Goal: Information Seeking & Learning: Find specific fact

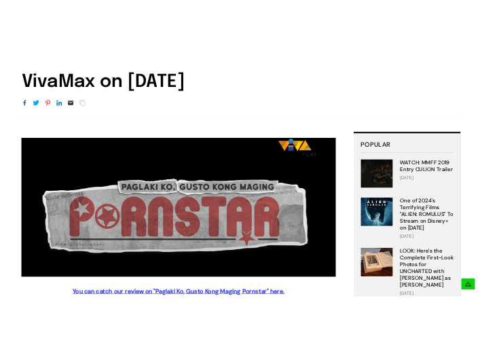
scroll to position [272, 0]
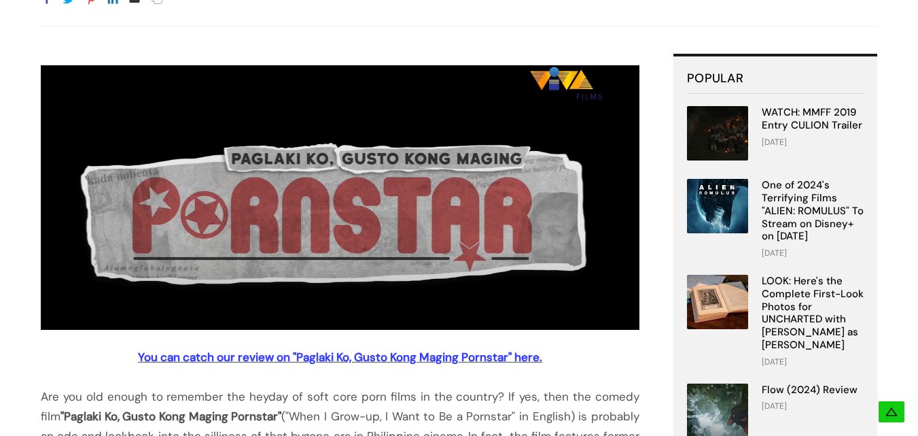
click at [363, 197] on img at bounding box center [340, 197] width 599 height 264
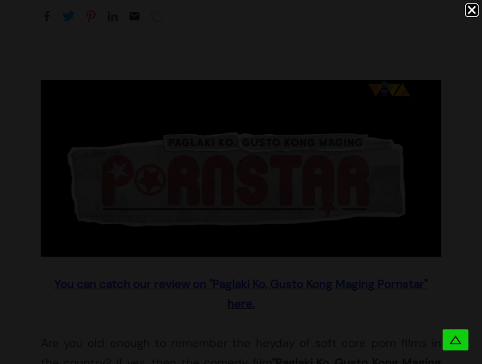
click at [454, 342] on icon at bounding box center [456, 341] width 14 height 14
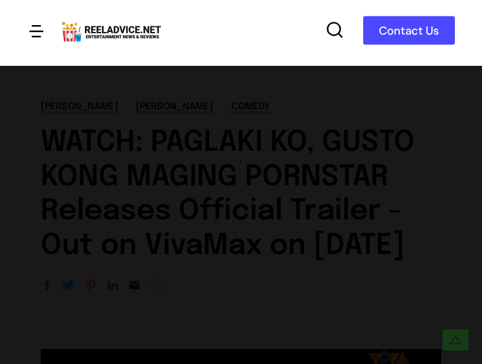
scroll to position [0, 0]
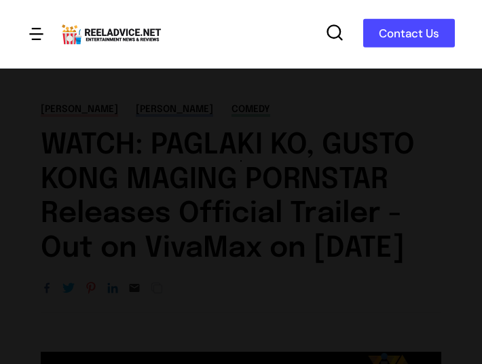
click at [405, 36] on link "Contact Us" at bounding box center [410, 33] width 92 height 29
click at [333, 31] on icon at bounding box center [334, 32] width 19 height 19
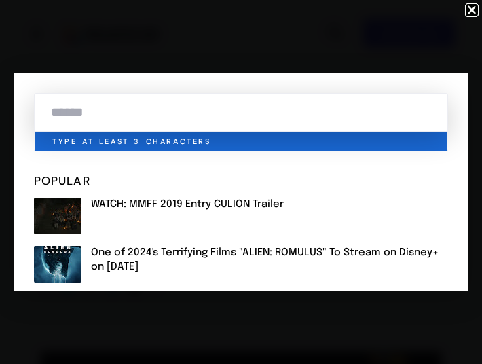
click at [144, 110] on input "text" at bounding box center [241, 112] width 414 height 39
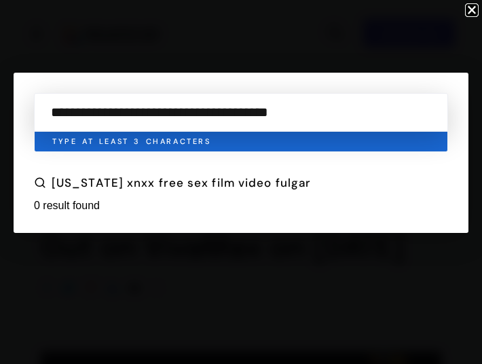
type input "**********"
click at [40, 183] on icon at bounding box center [40, 183] width 12 height 12
click at [84, 183] on link "[US_STATE] xnxx free sex film video fulgar" at bounding box center [182, 182] width 260 height 15
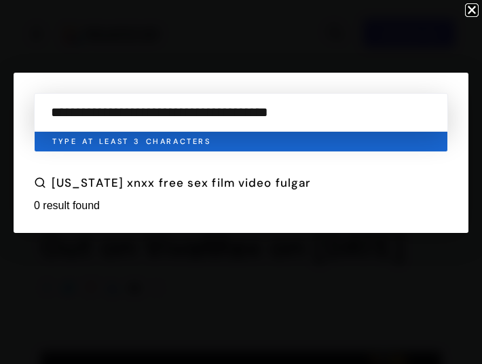
click at [67, 208] on div at bounding box center [241, 182] width 482 height 364
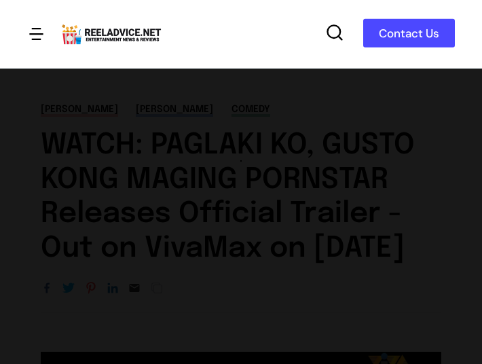
click at [275, 194] on div at bounding box center [241, 182] width 482 height 364
click at [35, 35] on div at bounding box center [241, 182] width 482 height 364
click at [195, 165] on div at bounding box center [241, 182] width 482 height 364
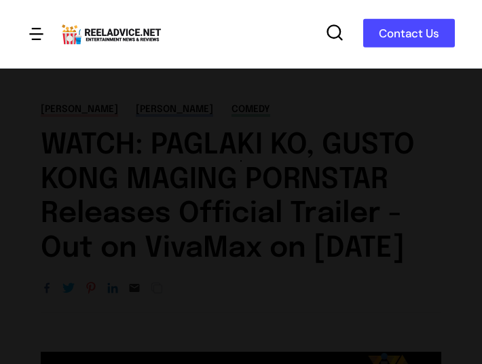
click at [195, 165] on div at bounding box center [241, 182] width 482 height 364
